Goal: Task Accomplishment & Management: Complete application form

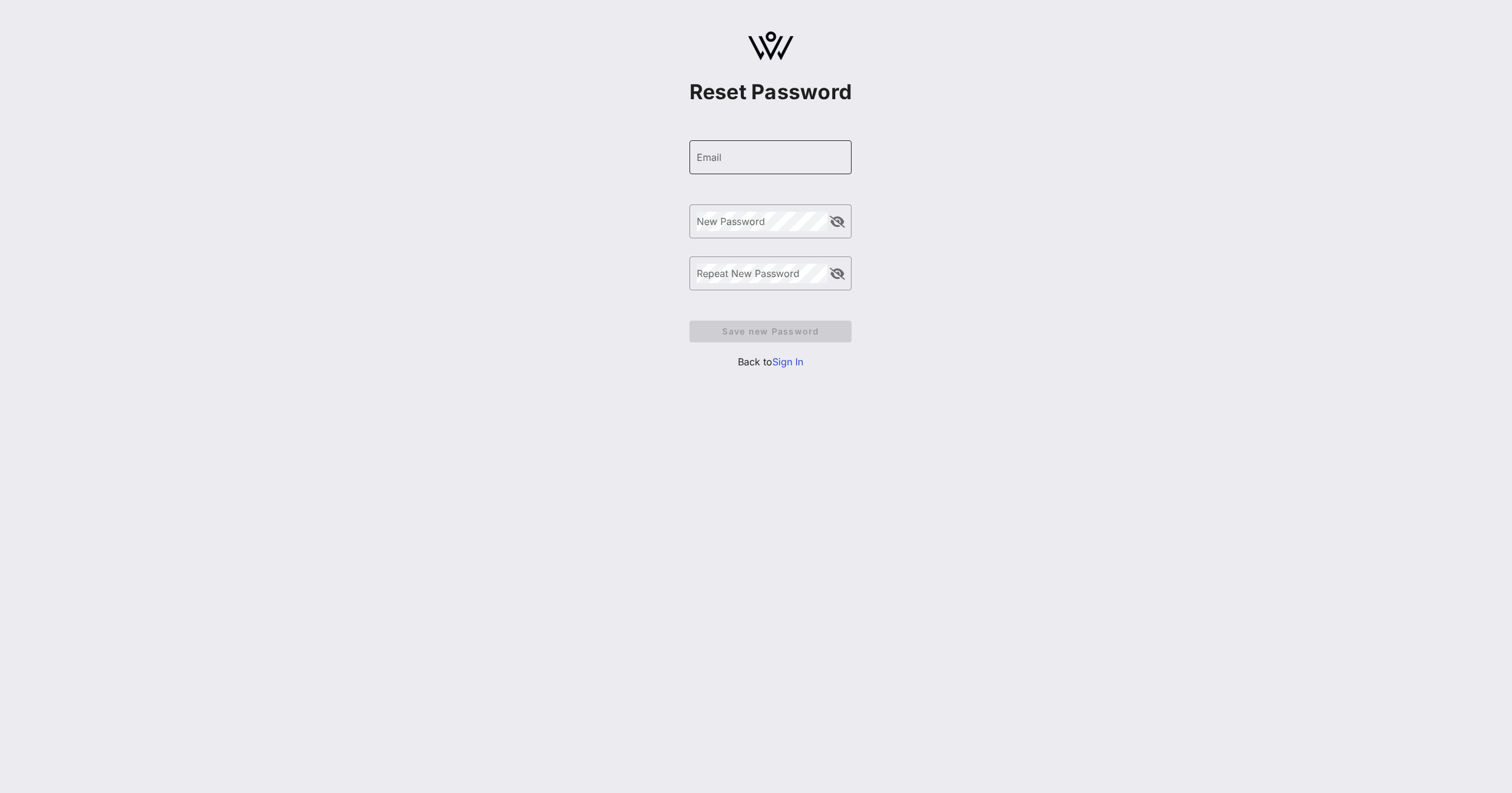
drag, startPoint x: 753, startPoint y: 139, endPoint x: 755, endPoint y: 151, distance: 12.2
click at [755, 144] on form "​ Email ​ New Password ​ Repeat New Password Save new Password" at bounding box center [771, 242] width 163 height 226
click at [755, 152] on input "Email" at bounding box center [771, 157] width 149 height 19
drag, startPoint x: 755, startPoint y: 152, endPoint x: 747, endPoint y: 163, distance: 13.6
click at [754, 155] on input "Email" at bounding box center [771, 157] width 149 height 19
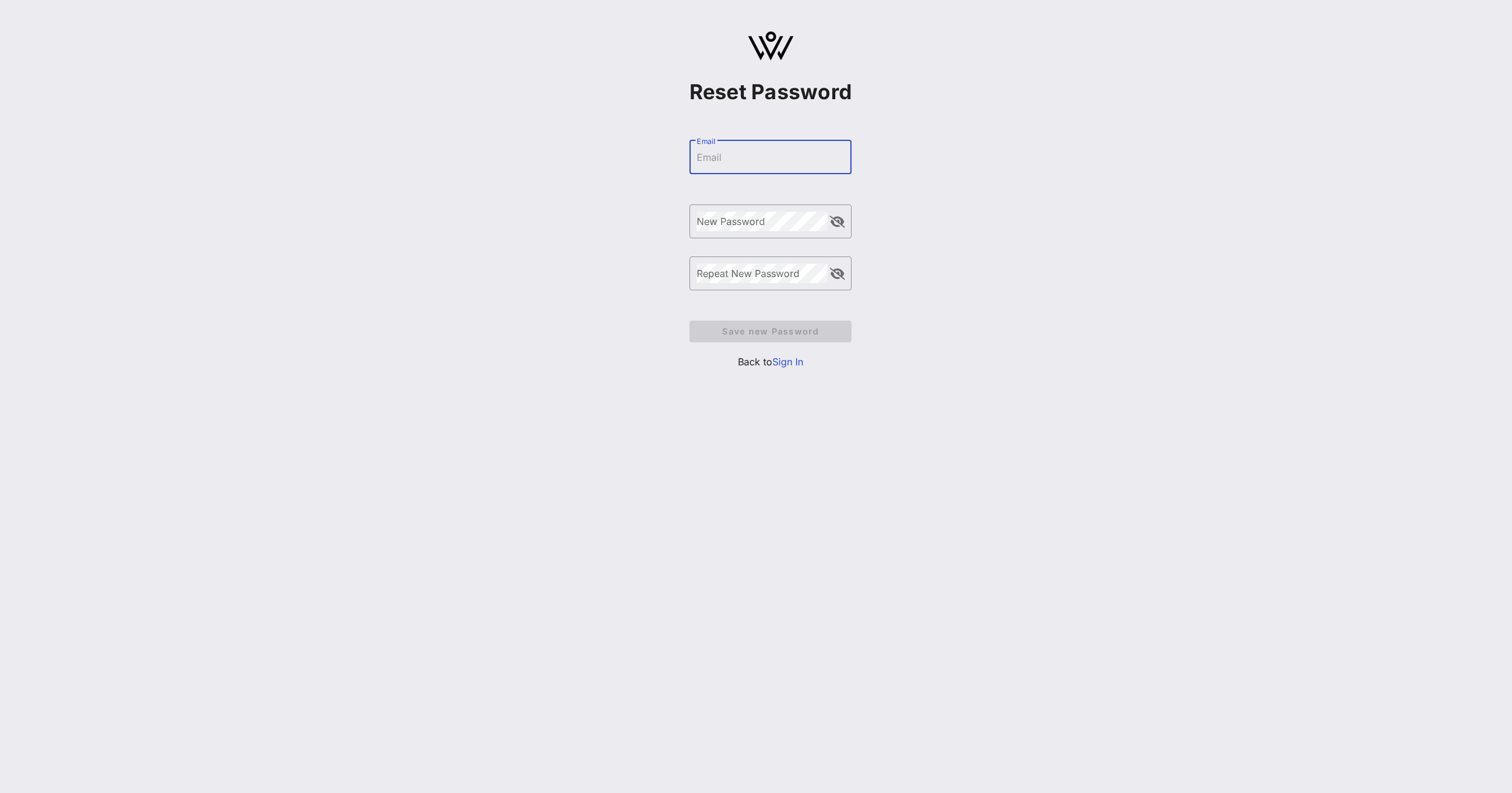
click at [746, 163] on input "Email" at bounding box center [771, 157] width 149 height 19
click at [738, 163] on input "Email" at bounding box center [771, 157] width 149 height 19
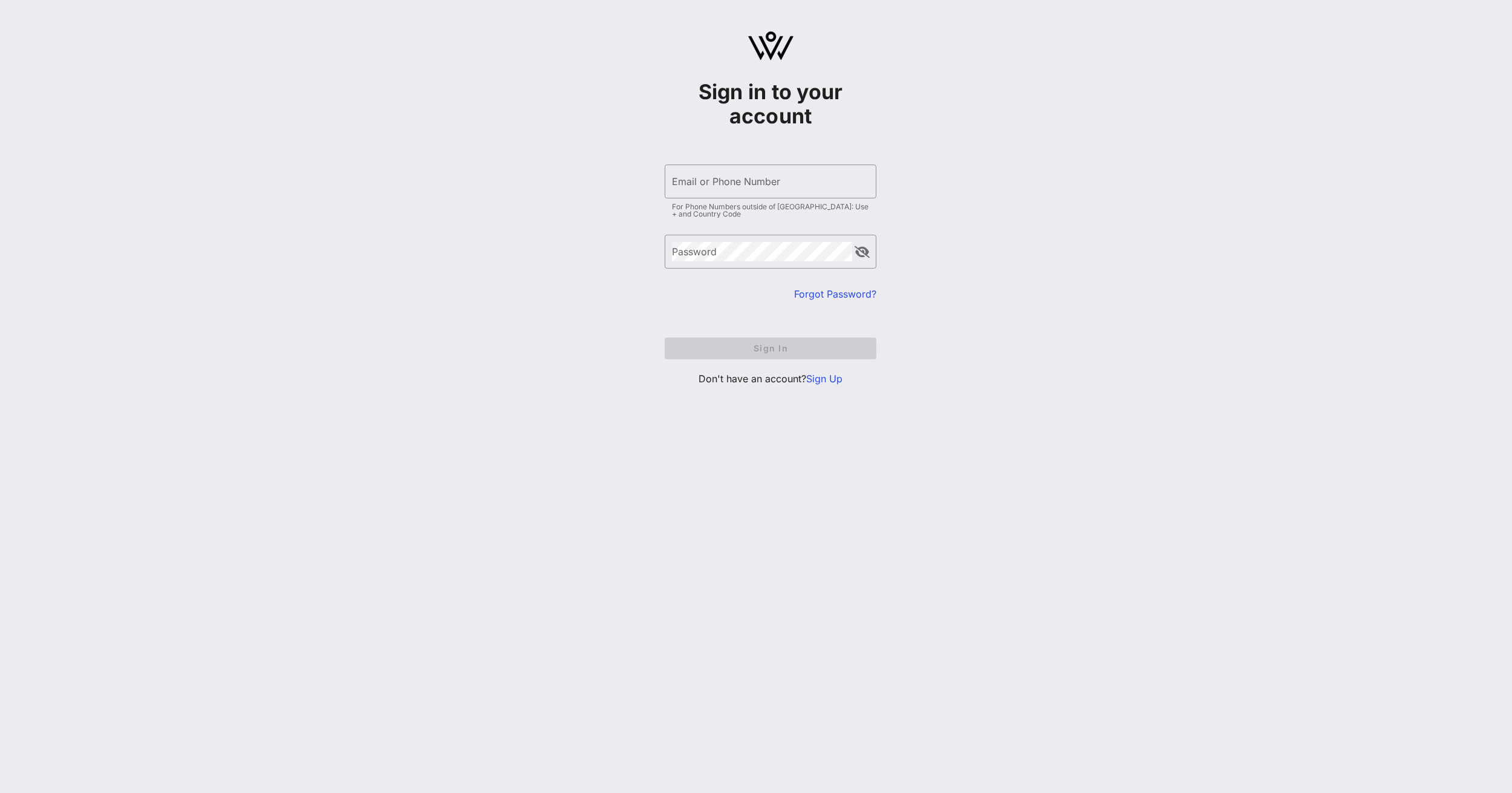
click at [822, 381] on link "Sign Up" at bounding box center [824, 378] width 36 height 12
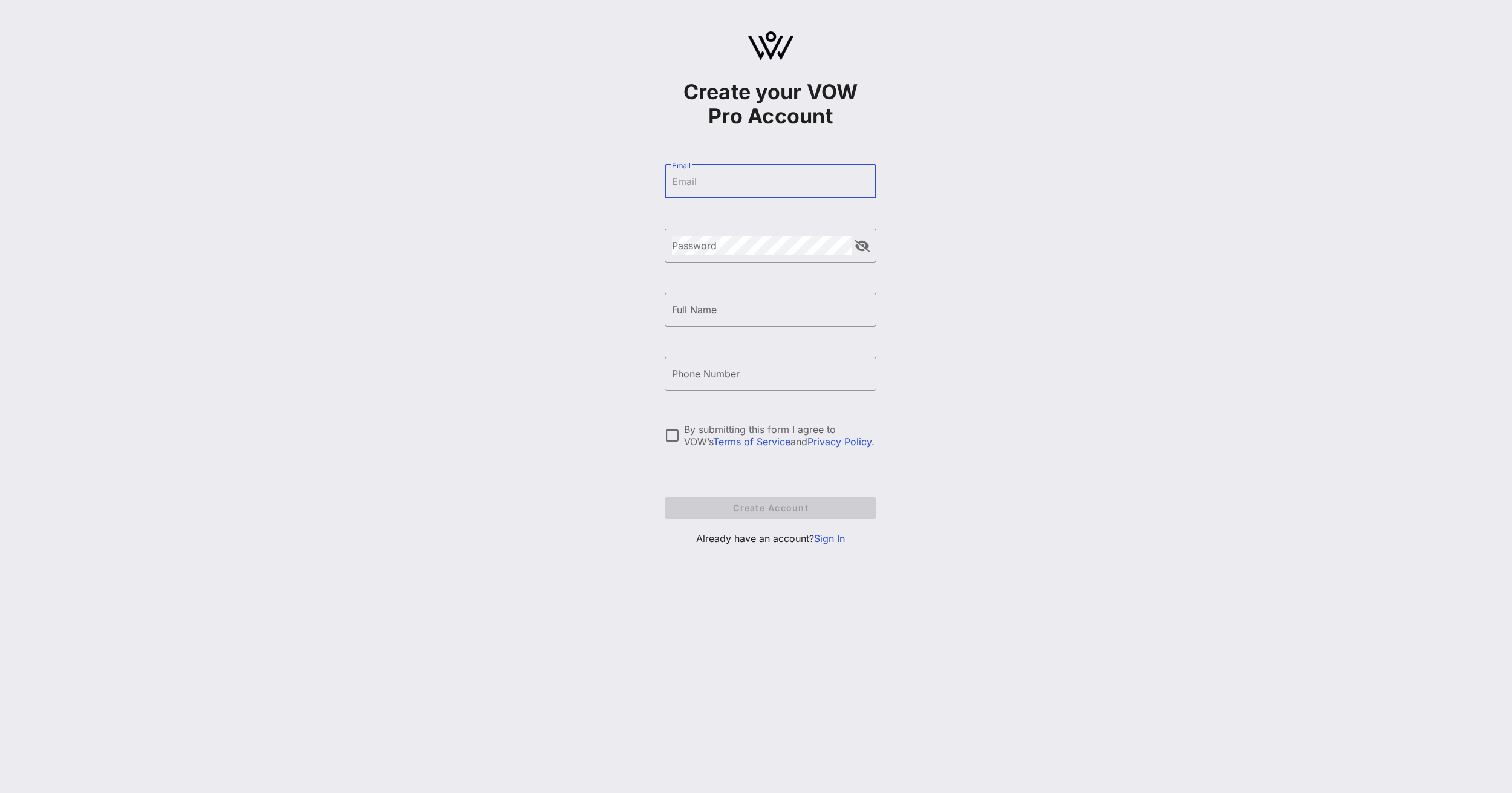
click at [727, 185] on input "Email" at bounding box center [770, 181] width 197 height 19
type input "[EMAIL_ADDRESS][DOMAIN_NAME]"
type input "simsim123"
type input "simsimsmis"
paste input "[PHONE_NUMBER]"
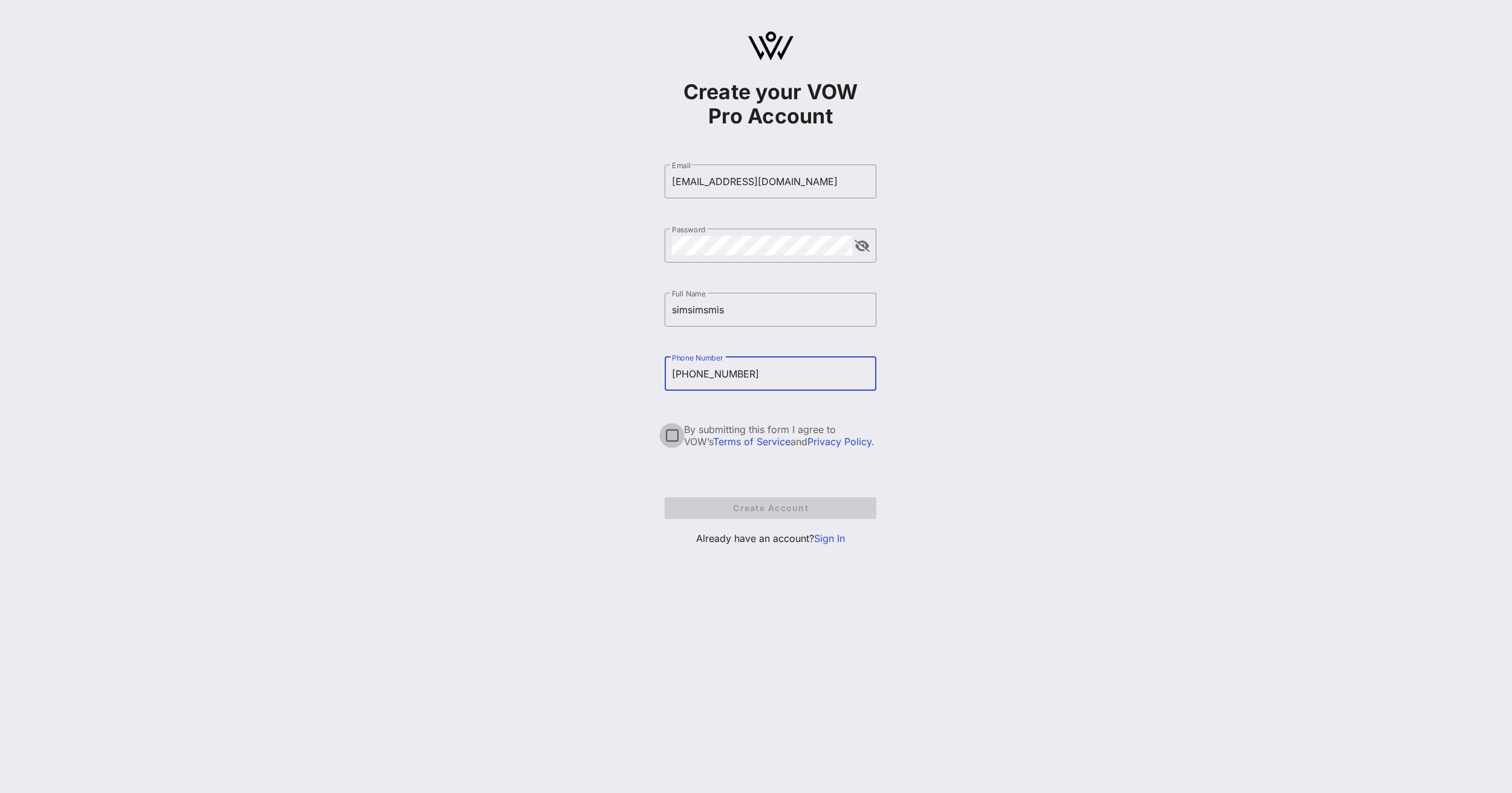
type input "[PHONE_NUMBER]"
click at [666, 443] on div at bounding box center [672, 435] width 21 height 21
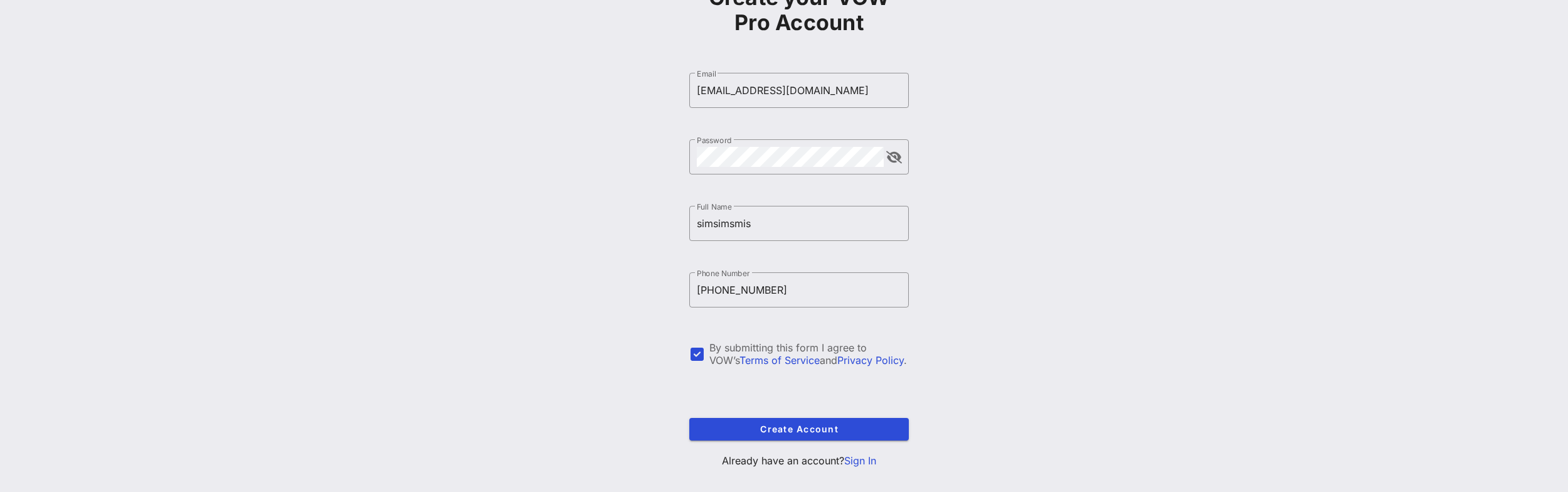
scroll to position [116, 0]
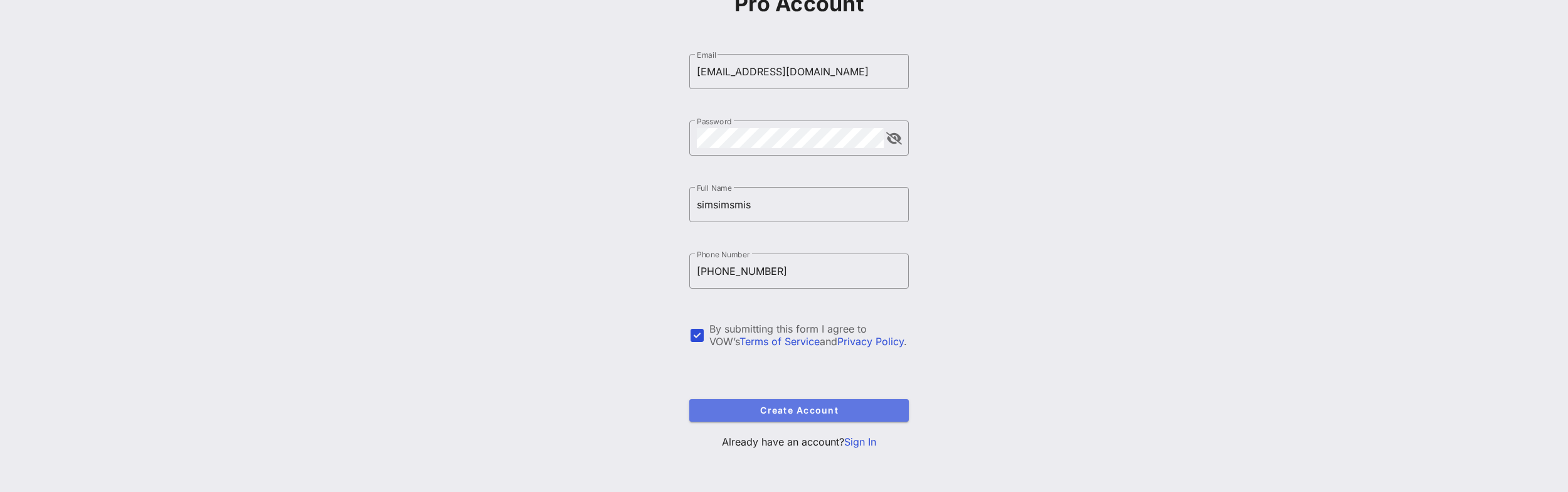
click at [758, 416] on button "Create Account" at bounding box center [799, 410] width 219 height 22
click at [530, 251] on div "Create your VOW Pro Account ​ Email [EMAIL_ADDRESS][DOMAIN_NAME] ​ Password ​ F…" at bounding box center [799, 188] width 1538 height 608
